Goal: Task Accomplishment & Management: Use online tool/utility

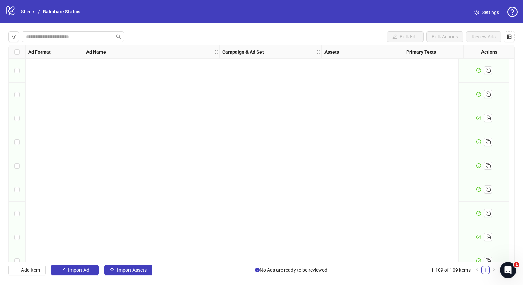
scroll to position [2396, 0]
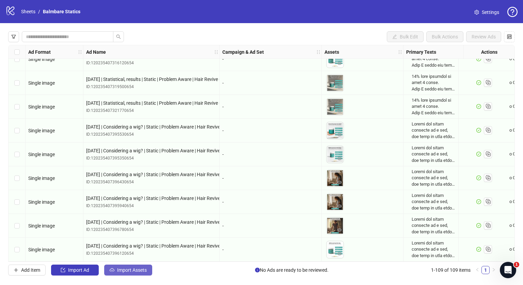
click at [135, 265] on button "Import Assets" at bounding box center [128, 270] width 48 height 11
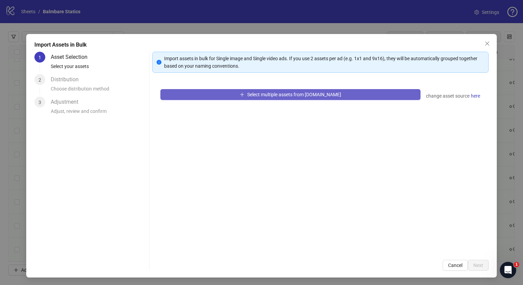
click at [253, 97] on span "Select multiple assets from [DOMAIN_NAME]" at bounding box center [294, 94] width 94 height 5
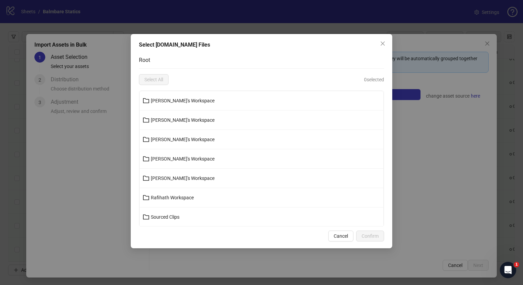
scroll to position [58, 0]
click at [170, 178] on span "[PERSON_NAME]'s Workspace" at bounding box center [183, 178] width 64 height 5
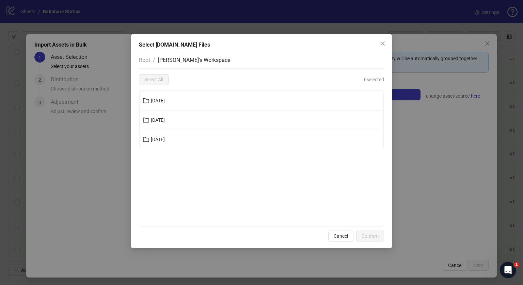
scroll to position [0, 0]
click at [165, 138] on span "[DATE]" at bounding box center [158, 139] width 14 height 5
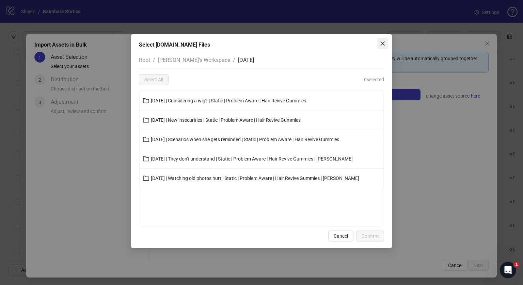
click at [386, 41] on span "Close" at bounding box center [382, 43] width 11 height 5
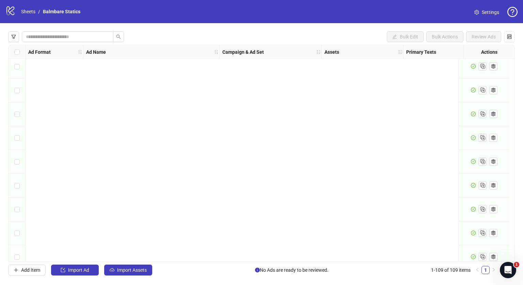
scroll to position [2396, 0]
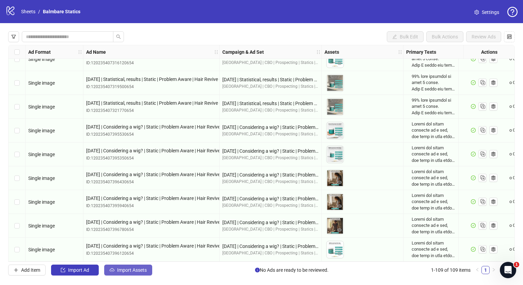
click at [121, 270] on span "Import Assets" at bounding box center [132, 269] width 30 height 5
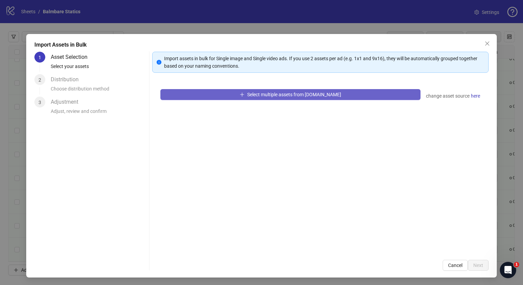
click at [263, 94] on span "Select multiple assets from [DOMAIN_NAME]" at bounding box center [294, 94] width 94 height 5
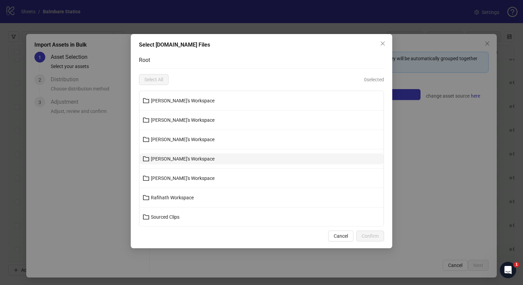
scroll to position [58, 0]
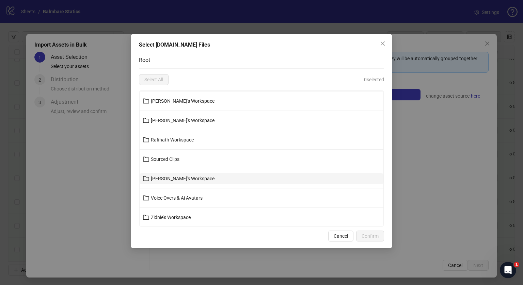
click at [167, 176] on span "[PERSON_NAME]'s Workspace" at bounding box center [183, 178] width 64 height 5
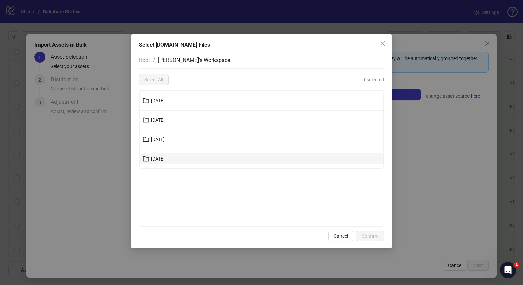
click at [167, 153] on button "[DATE]" at bounding box center [262, 158] width 244 height 11
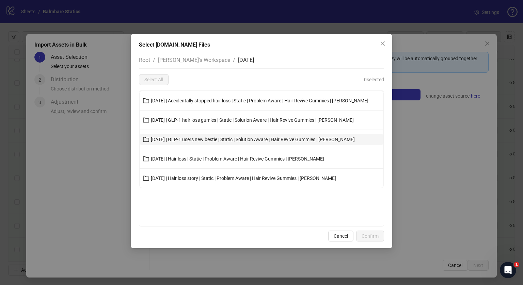
click at [199, 143] on button "[DATE] | GLP-1 users new bestie | Static | Solution Aware | Hair Revive Gummies…" at bounding box center [262, 139] width 244 height 11
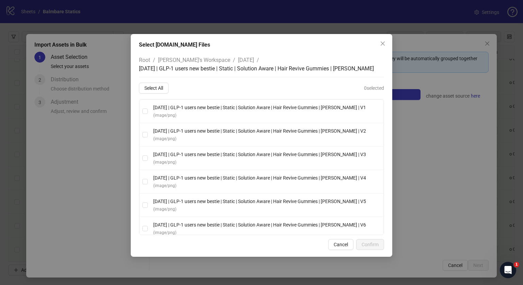
click at [150, 94] on div "Root / [PERSON_NAME]'s Workspace / [DATE] / [DATE] | GLP-1 users new bestie | S…" at bounding box center [261, 143] width 245 height 183
click at [153, 88] on span "Select All" at bounding box center [153, 87] width 19 height 5
click at [380, 247] on button "Confirm" at bounding box center [370, 244] width 28 height 11
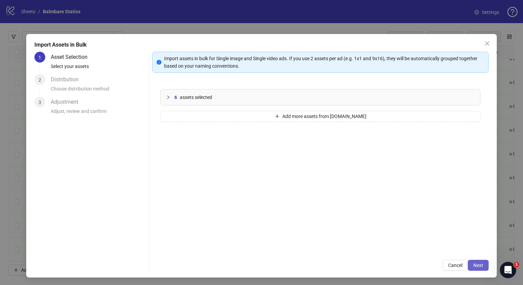
click at [482, 269] on button "Next" at bounding box center [478, 265] width 21 height 11
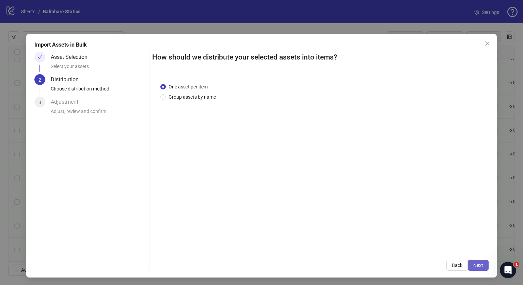
click at [473, 264] on span "Next" at bounding box center [478, 265] width 10 height 5
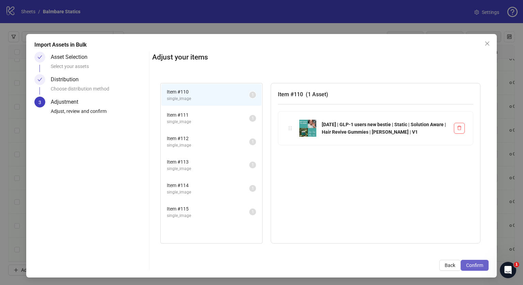
click at [471, 266] on span "Confirm" at bounding box center [474, 265] width 17 height 5
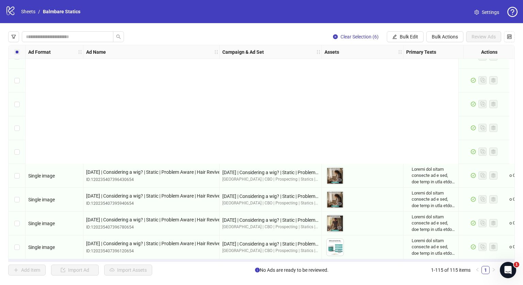
scroll to position [2539, 0]
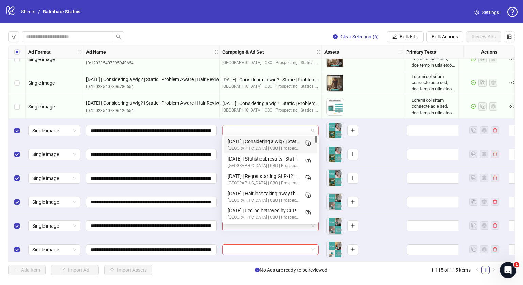
drag, startPoint x: 318, startPoint y: 130, endPoint x: 315, endPoint y: 129, distance: 3.7
click at [315, 129] on div at bounding box center [270, 130] width 96 height 11
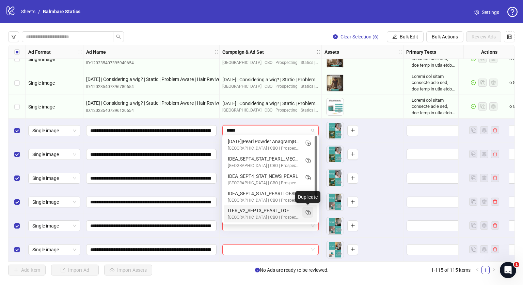
click at [309, 208] on button "button" at bounding box center [307, 212] width 11 height 11
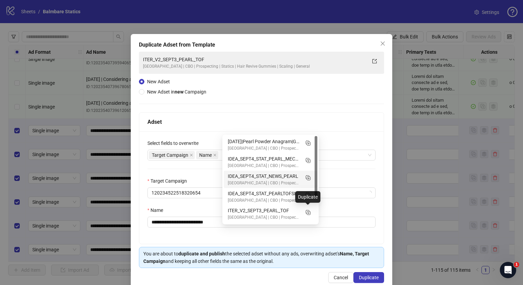
type input "*****"
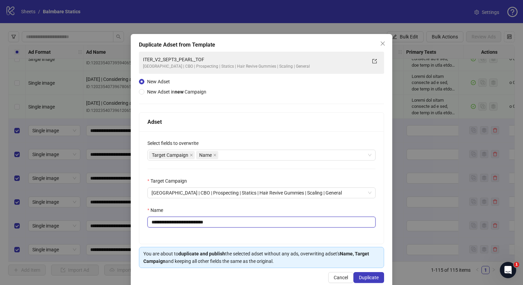
click at [237, 225] on input "**********" at bounding box center [261, 222] width 228 height 11
paste input "**********"
type input "**********"
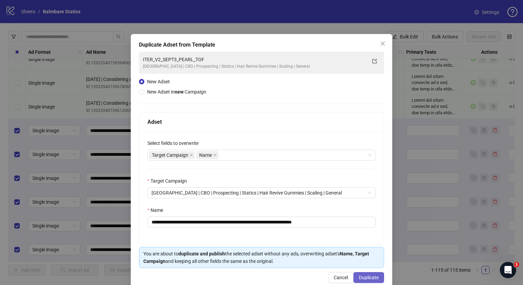
click at [359, 275] on span "Duplicate" at bounding box center [369, 277] width 20 height 5
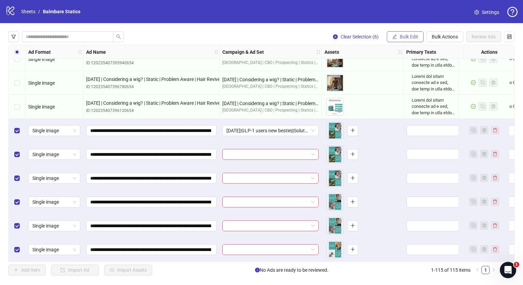
click at [401, 37] on span "Bulk Edit" at bounding box center [408, 36] width 18 height 5
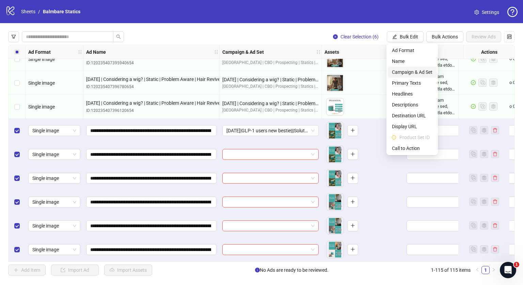
click at [404, 72] on span "Campaign & Ad Set" at bounding box center [412, 71] width 40 height 7
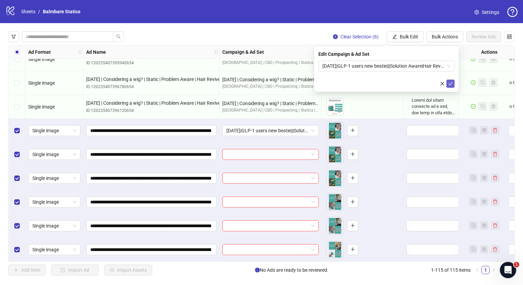
click at [450, 83] on icon "check" at bounding box center [450, 83] width 5 height 5
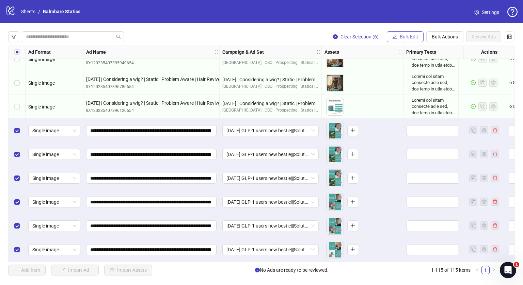
click at [405, 35] on span "Bulk Edit" at bounding box center [408, 36] width 18 height 5
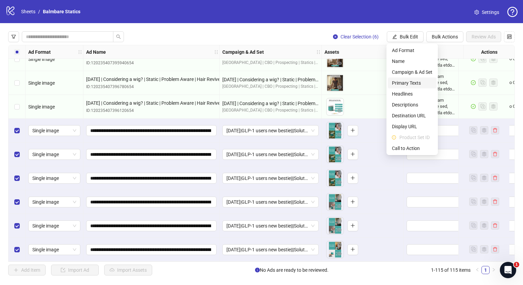
click at [408, 83] on span "Primary Texts" at bounding box center [412, 82] width 40 height 7
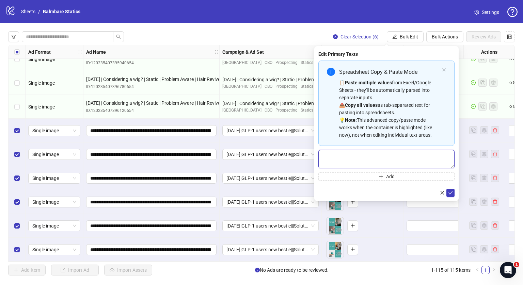
click at [369, 159] on textarea "Multi-text input container - paste or copy values" at bounding box center [386, 159] width 136 height 18
paste textarea "**********"
type textarea "**********"
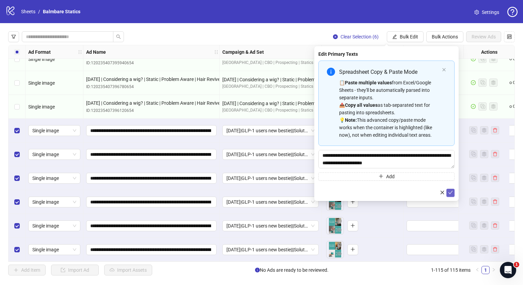
click at [451, 190] on icon "check" at bounding box center [450, 192] width 5 height 5
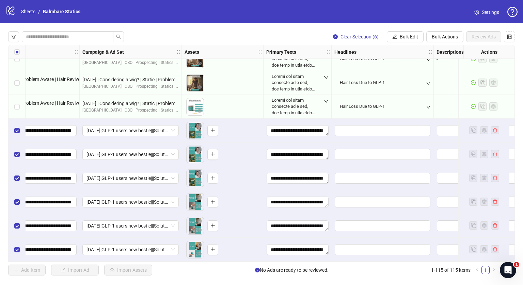
scroll to position [2539, 303]
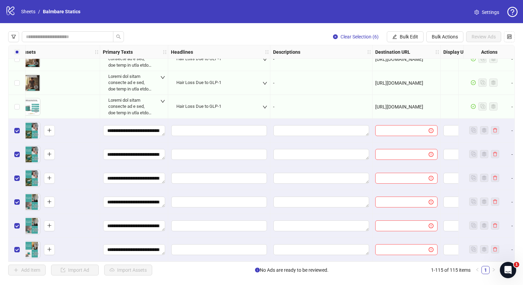
click at [388, 104] on span "[URL][DOMAIN_NAME]" at bounding box center [399, 106] width 48 height 5
copy span "[URL][DOMAIN_NAME]"
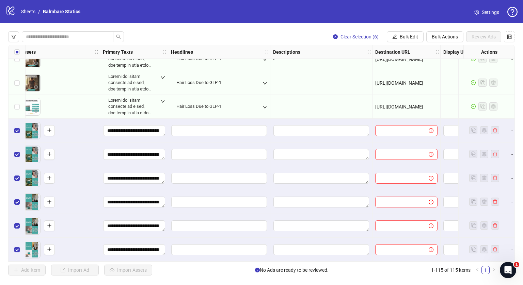
click at [405, 29] on div "Clear Selection (6) Bulk Edit Bulk Actions Review Ads Ad Format Ad Name Campaig…" at bounding box center [261, 153] width 523 height 261
click at [404, 34] on span "Bulk Edit" at bounding box center [408, 36] width 18 height 5
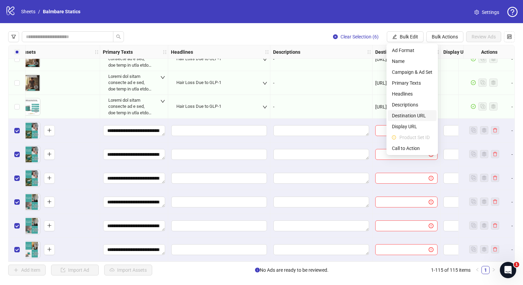
click at [406, 116] on span "Destination URL" at bounding box center [412, 115] width 40 height 7
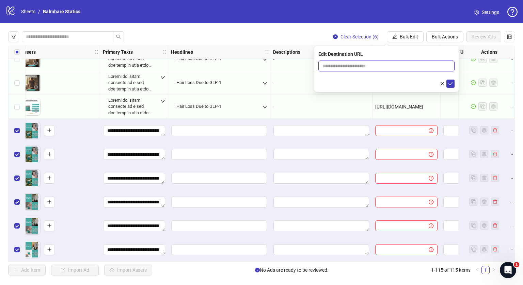
paste input "**********"
click at [376, 62] on input "text" at bounding box center [383, 65] width 123 height 7
type input "**********"
click at [453, 81] on button "submit" at bounding box center [450, 84] width 8 height 8
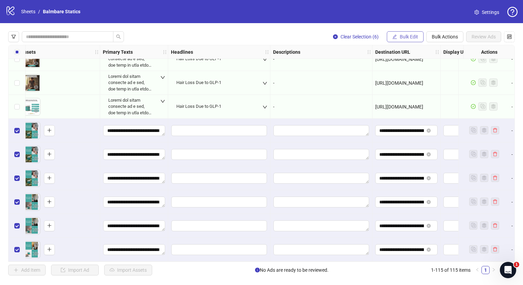
click at [401, 35] on span "Bulk Edit" at bounding box center [408, 36] width 18 height 5
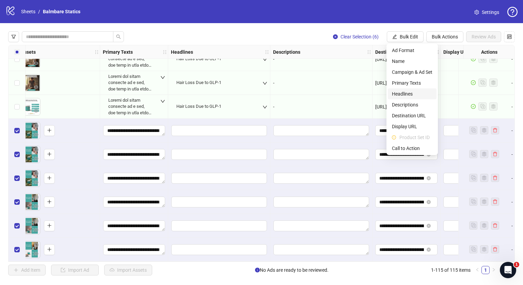
click at [406, 94] on span "Headlines" at bounding box center [412, 93] width 40 height 7
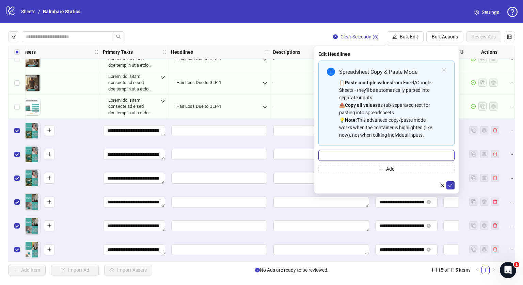
click at [384, 153] on input "Multi-input container - paste or copy values" at bounding box center [386, 155] width 136 height 11
type input "**********"
click at [450, 186] on icon "check" at bounding box center [450, 185] width 4 height 3
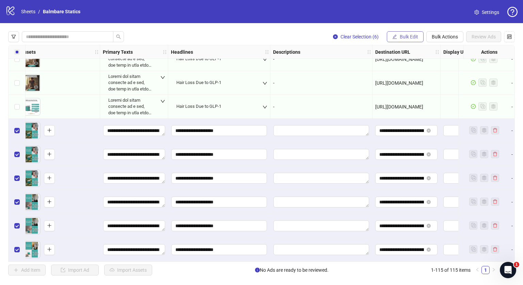
click at [412, 34] on span "Bulk Edit" at bounding box center [408, 36] width 18 height 5
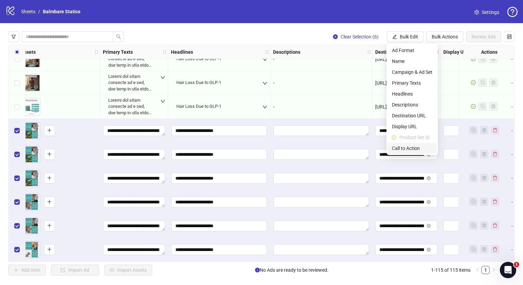
click at [406, 144] on li "Call to Action" at bounding box center [412, 148] width 49 height 11
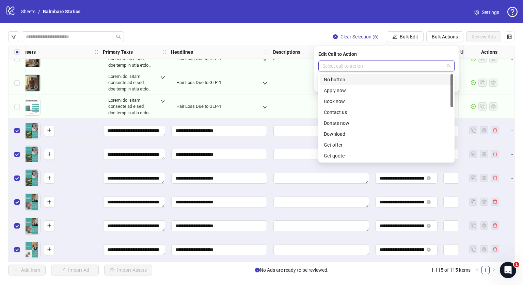
click at [383, 66] on input "search" at bounding box center [383, 66] width 122 height 10
type input "*"
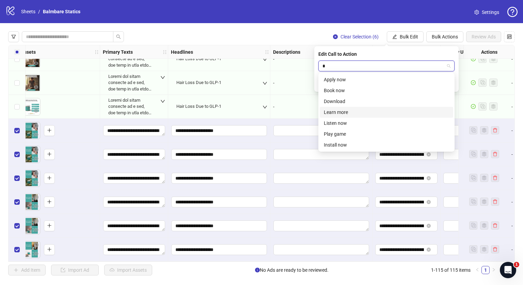
click at [346, 115] on div "Learn more" at bounding box center [386, 112] width 125 height 7
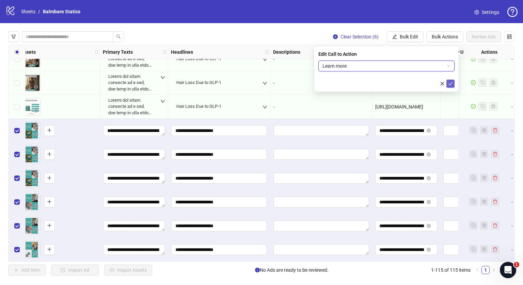
click at [449, 83] on icon "check" at bounding box center [450, 83] width 5 height 5
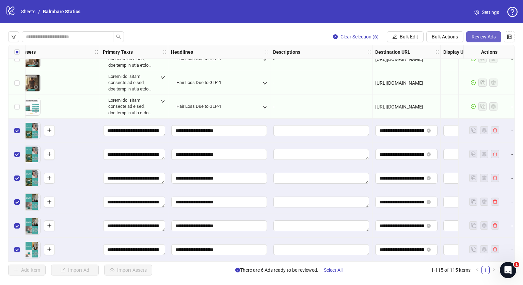
click at [480, 34] on span "Review Ads" at bounding box center [483, 36] width 24 height 5
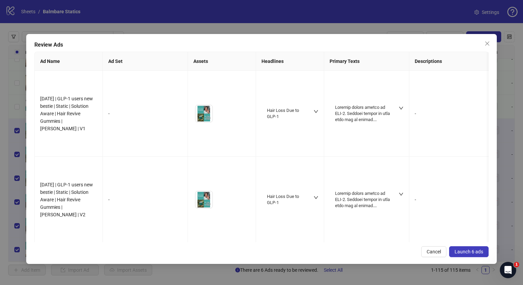
click at [476, 254] on span "Launch 6 ads" at bounding box center [468, 251] width 29 height 5
